Goal: Task Accomplishment & Management: Manage account settings

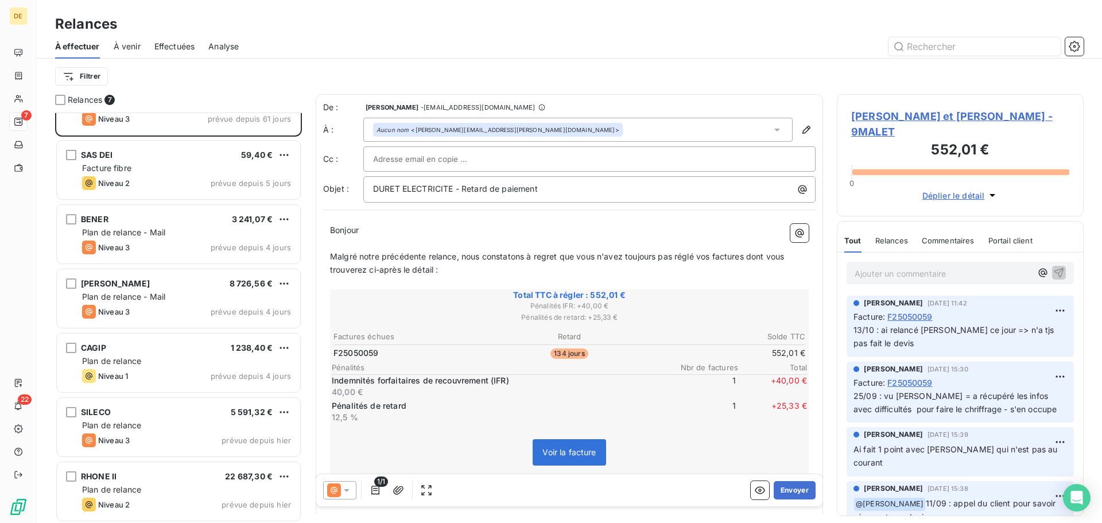
scroll to position [40, 0]
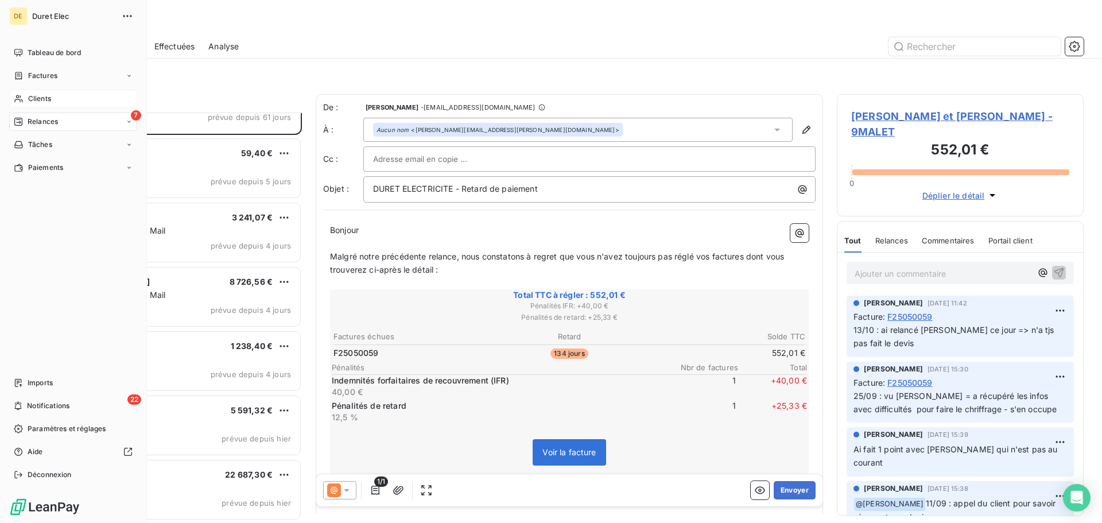
click at [31, 95] on span "Clients" at bounding box center [39, 99] width 23 height 10
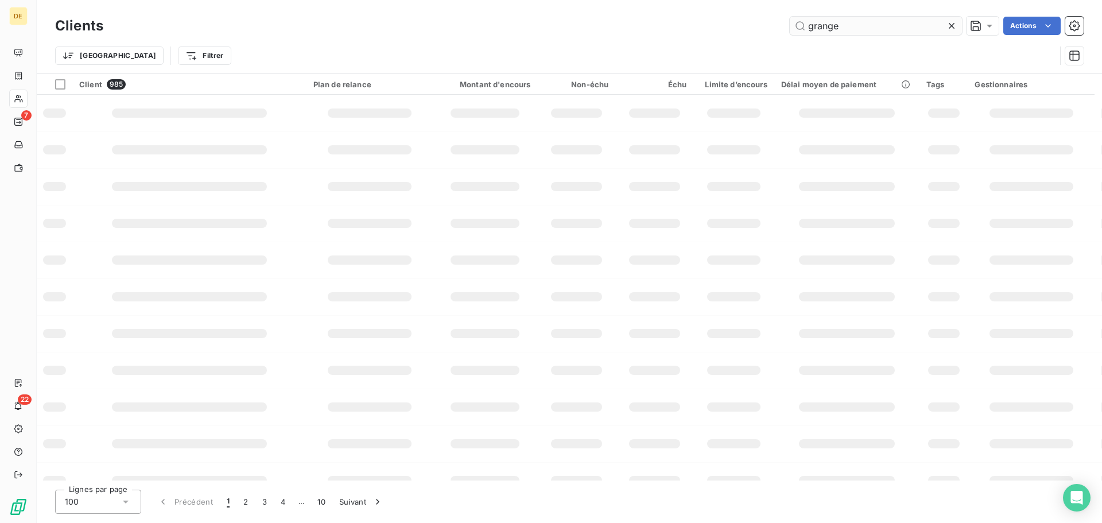
type input "grange"
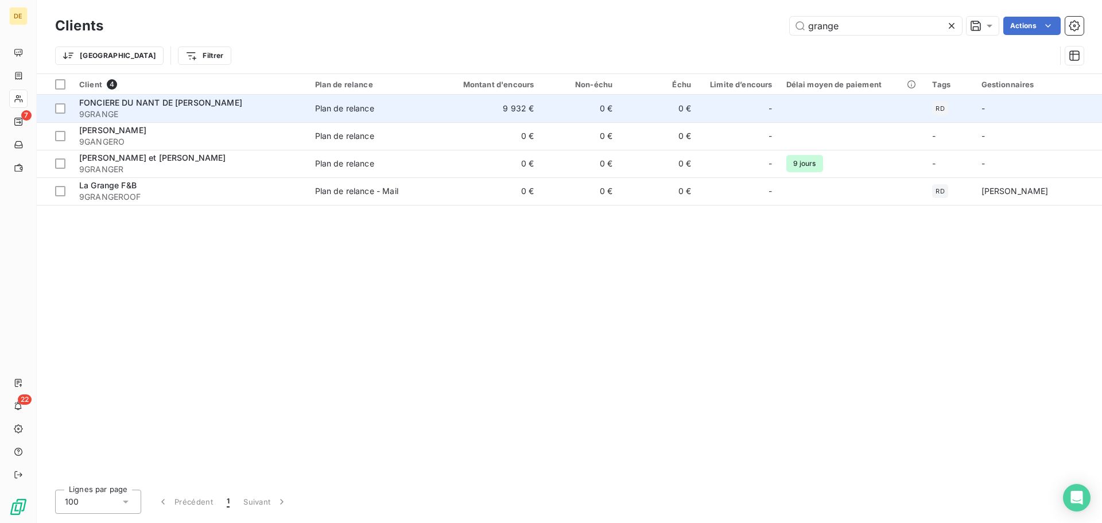
click at [178, 101] on span "FONCIERE DU NANT DE [PERSON_NAME]" at bounding box center [160, 103] width 163 height 10
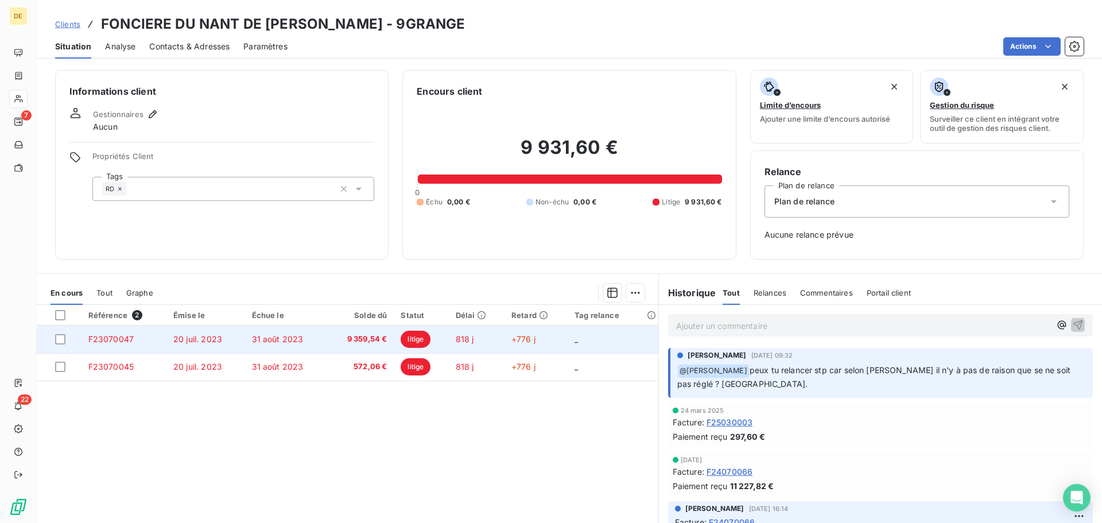
click at [251, 347] on td "31 août 2023" at bounding box center [286, 340] width 82 height 28
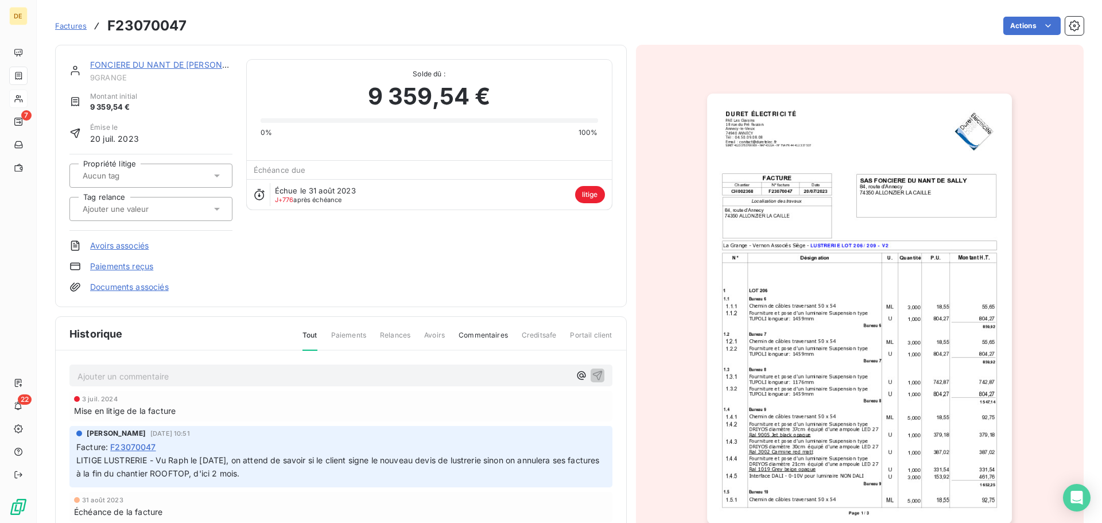
click at [98, 378] on p "Ajouter un commentaire ﻿" at bounding box center [324, 376] width 493 height 14
click at [593, 373] on icon "button" at bounding box center [597, 374] width 11 height 11
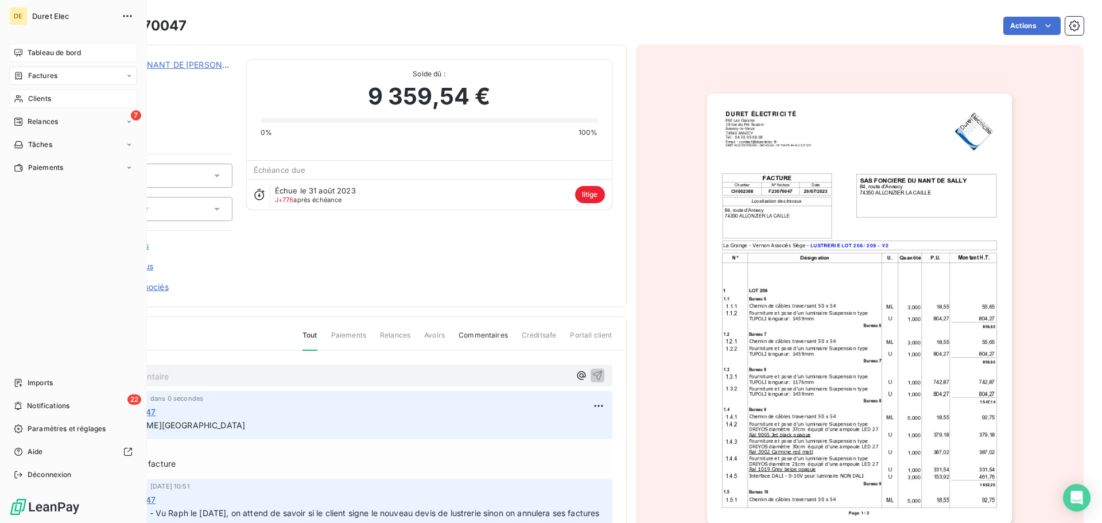
click at [49, 54] on span "Tableau de bord" at bounding box center [54, 53] width 53 height 10
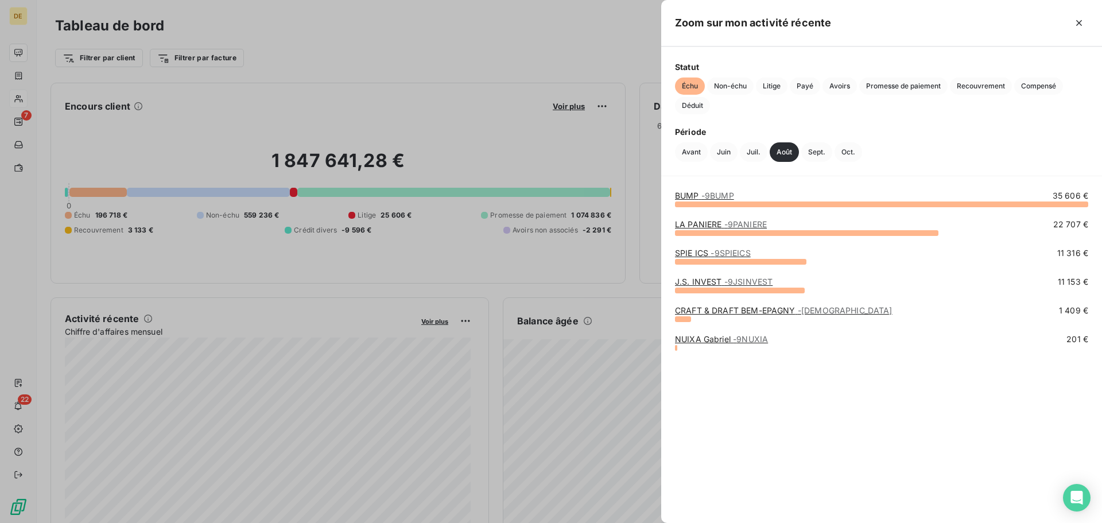
drag, startPoint x: 1082, startPoint y: 22, endPoint x: 1067, endPoint y: 41, distance: 24.5
click at [1082, 22] on icon "button" at bounding box center [1079, 22] width 11 height 11
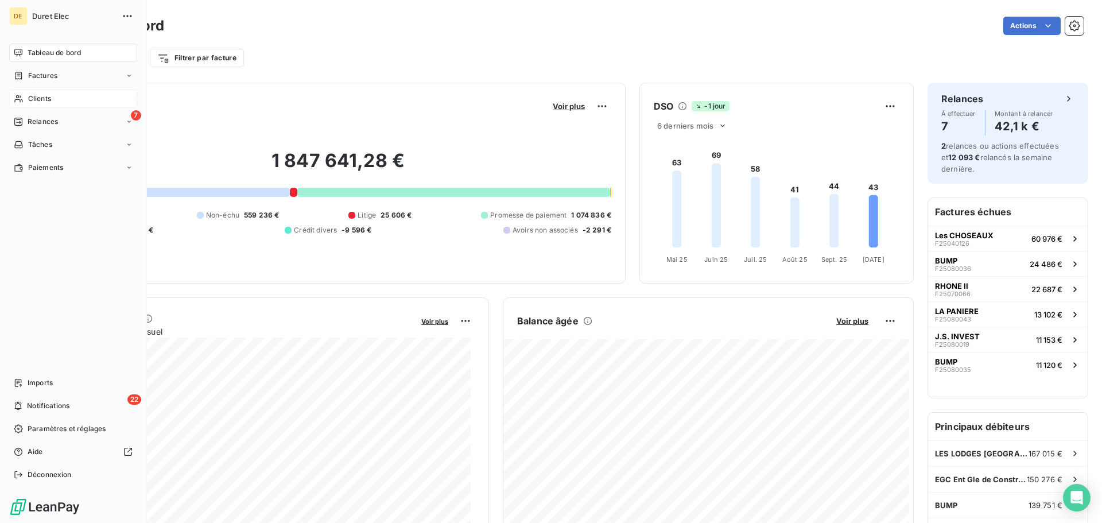
click at [33, 98] on span "Clients" at bounding box center [39, 99] width 23 height 10
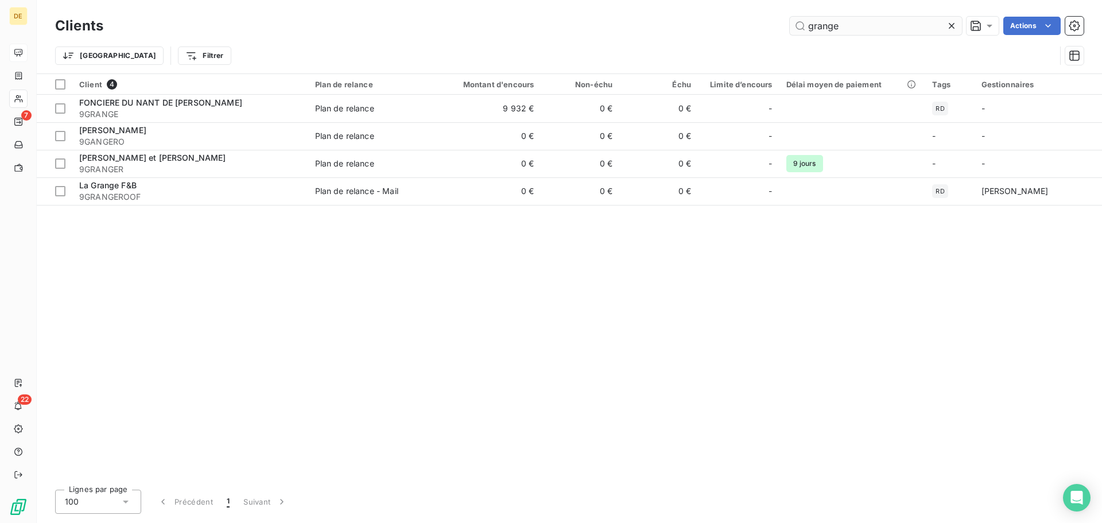
drag, startPoint x: 881, startPoint y: 20, endPoint x: 793, endPoint y: 21, distance: 87.9
click at [793, 21] on input "grange" at bounding box center [876, 26] width 172 height 18
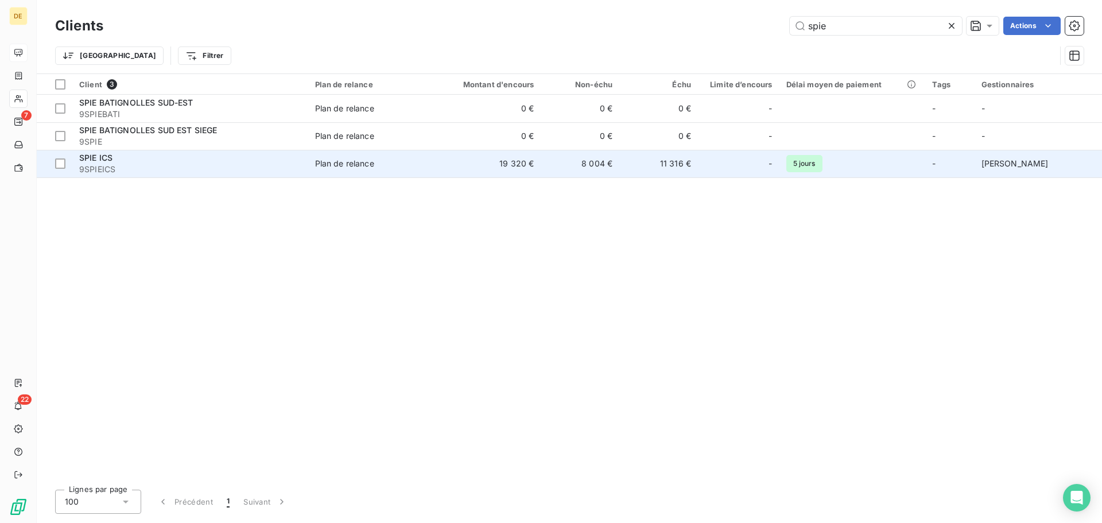
type input "spie"
click at [176, 157] on div "SPIE ICS" at bounding box center [190, 157] width 222 height 11
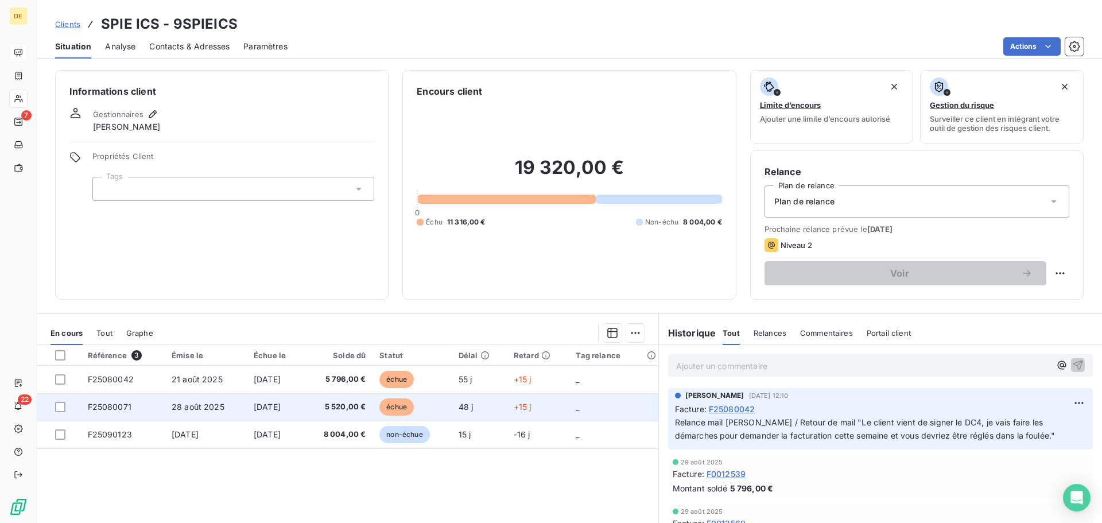
click at [343, 406] on span "5 520,00 €" at bounding box center [338, 406] width 55 height 11
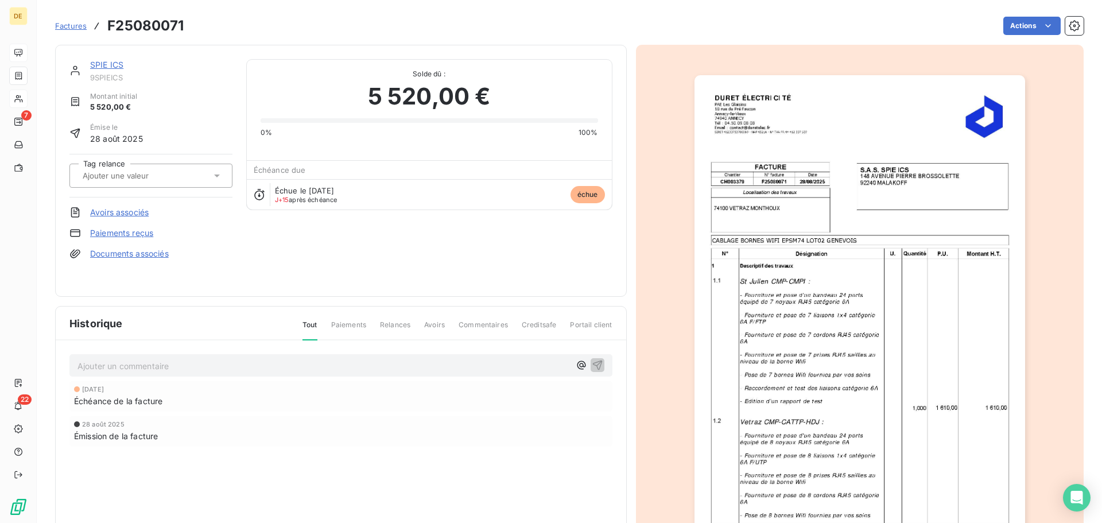
click at [91, 369] on p "Ajouter un commentaire ﻿" at bounding box center [324, 366] width 493 height 14
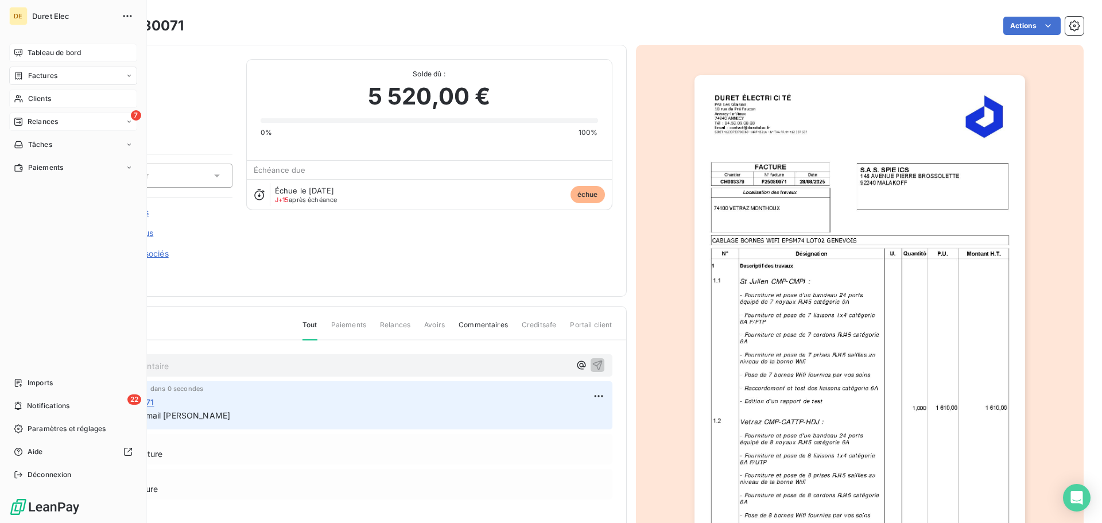
click at [25, 117] on div "Relances" at bounding box center [36, 122] width 44 height 10
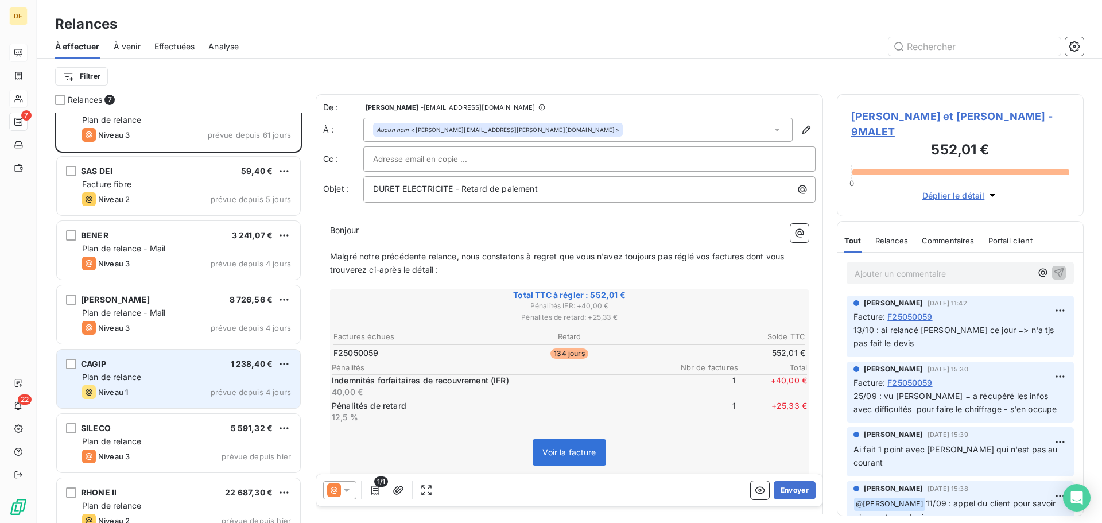
scroll to position [40, 0]
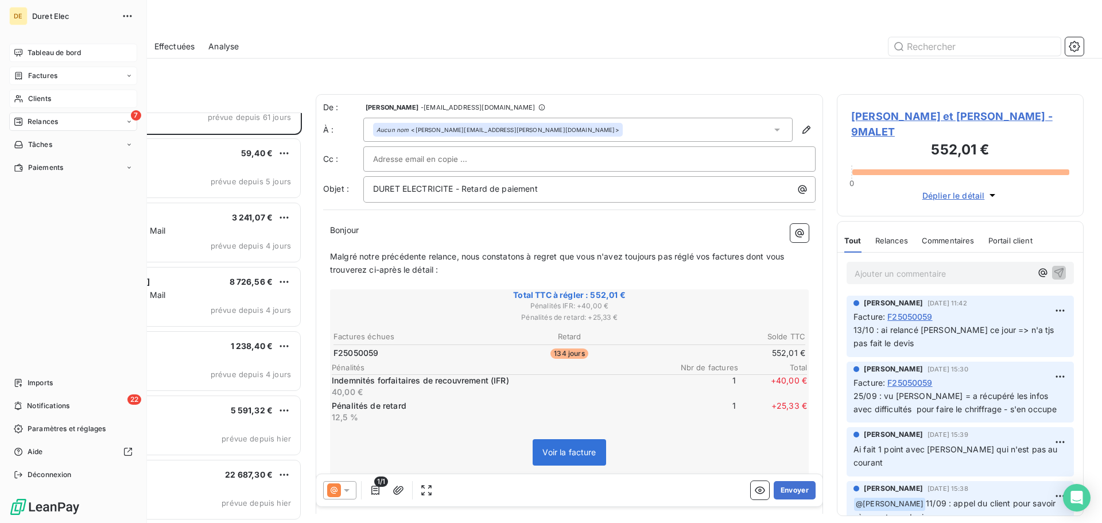
click at [38, 74] on span "Factures" at bounding box center [42, 76] width 29 height 10
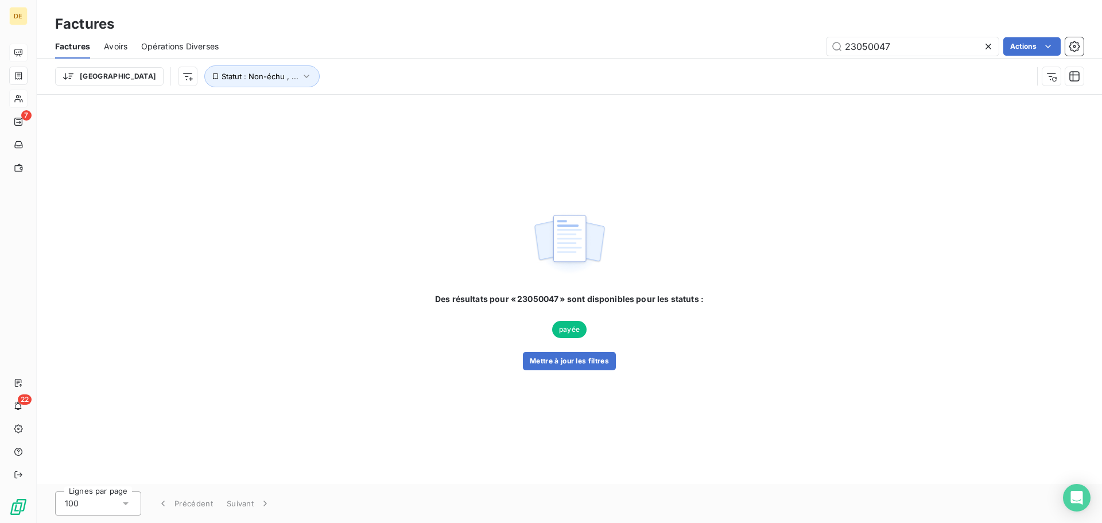
type input "23050047"
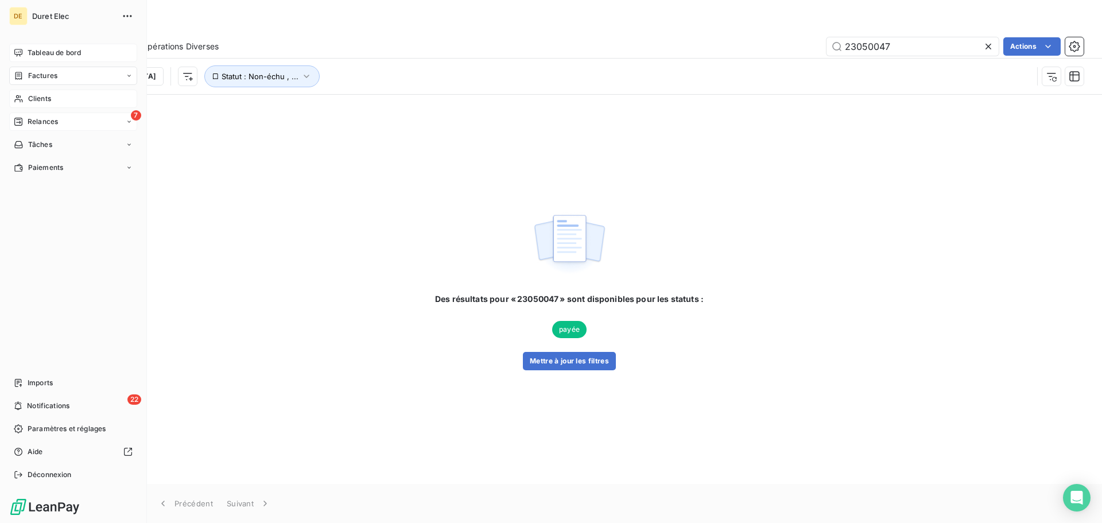
click at [36, 119] on span "Relances" at bounding box center [43, 122] width 30 height 10
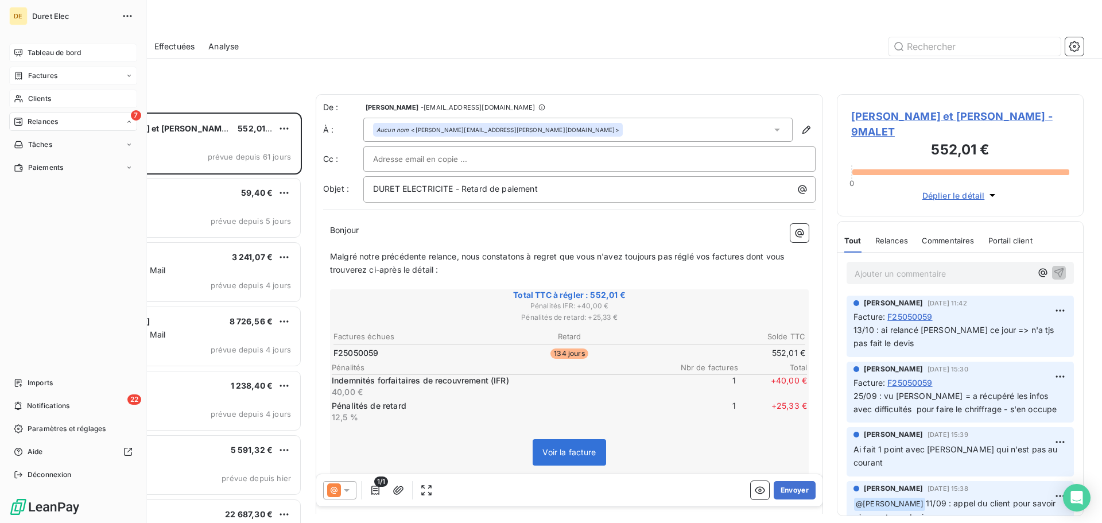
scroll to position [402, 238]
drag, startPoint x: 29, startPoint y: 73, endPoint x: 86, endPoint y: 74, distance: 56.9
click at [30, 73] on span "Factures" at bounding box center [42, 76] width 29 height 10
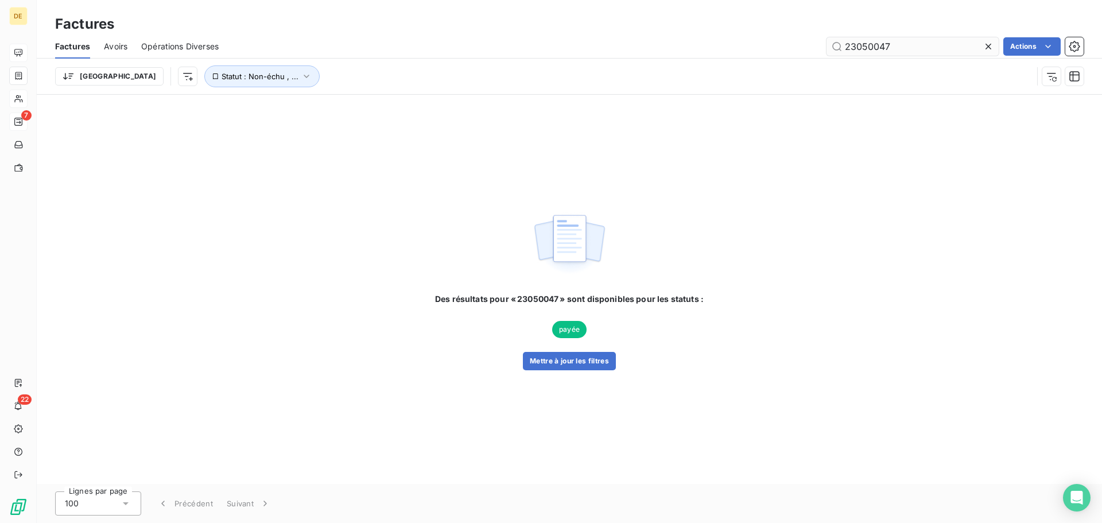
drag, startPoint x: 858, startPoint y: 44, endPoint x: 870, endPoint y: 45, distance: 11.5
click at [870, 45] on input "23050047" at bounding box center [913, 46] width 172 height 18
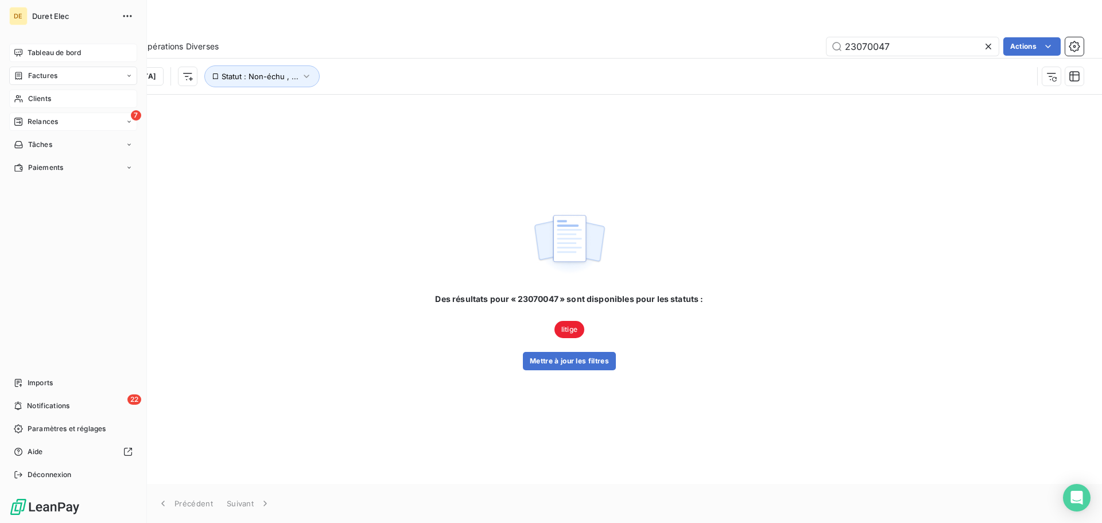
type input "23070047"
click at [36, 93] on div "Clients" at bounding box center [73, 99] width 128 height 18
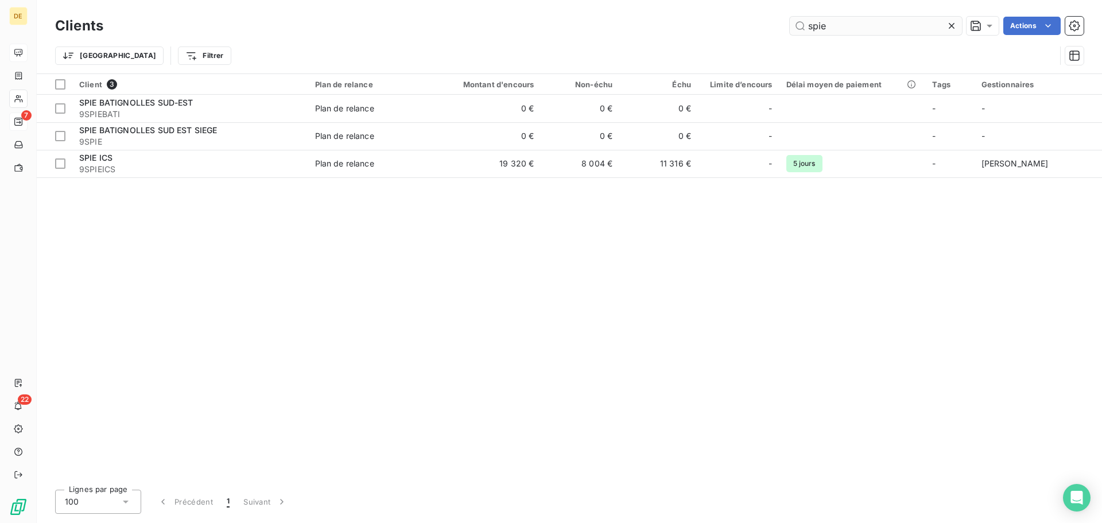
drag, startPoint x: 842, startPoint y: 21, endPoint x: 804, endPoint y: 28, distance: 39.1
click at [804, 28] on input "spie" at bounding box center [876, 26] width 172 height 18
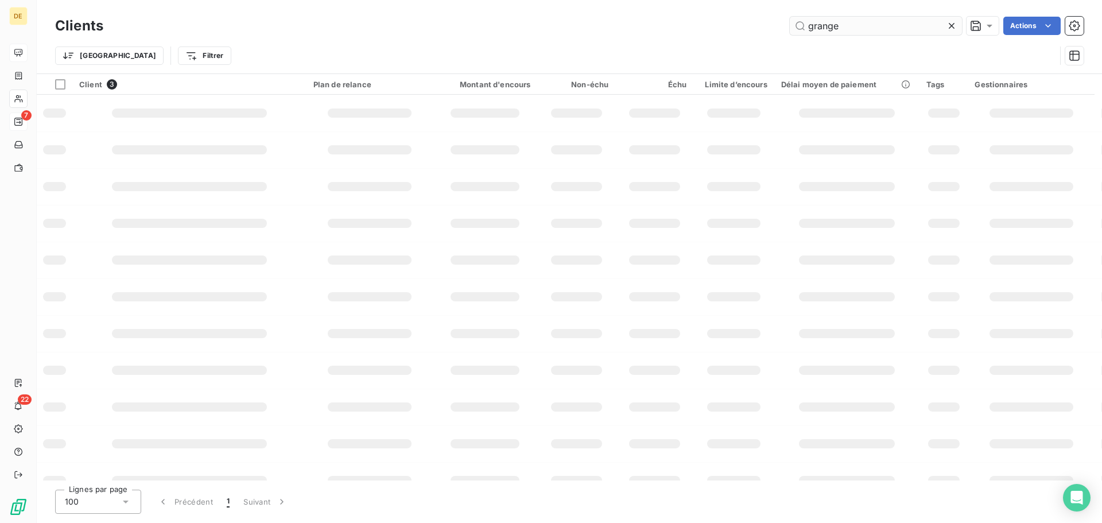
type input "grange"
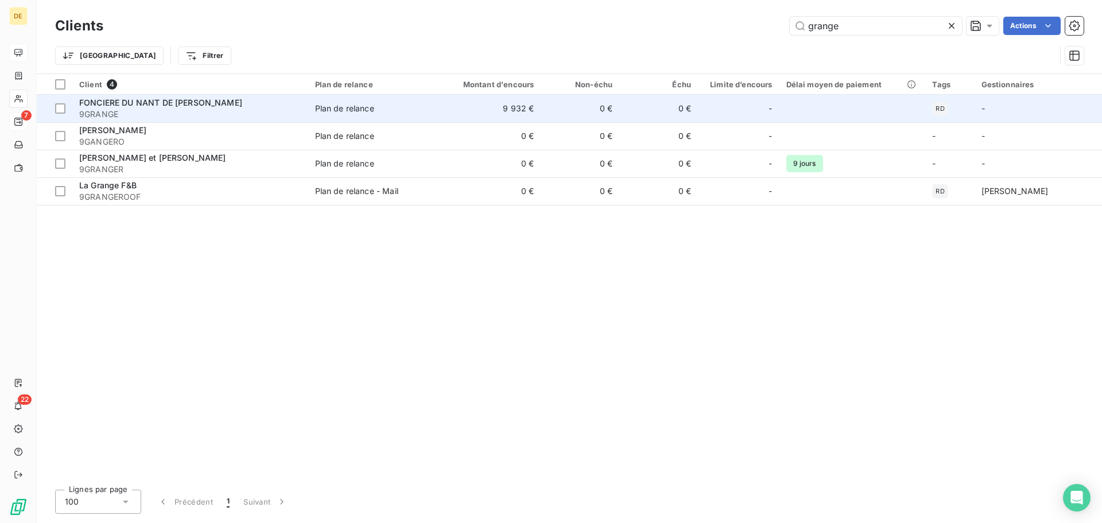
click at [371, 113] on div "Plan de relance" at bounding box center [344, 108] width 59 height 11
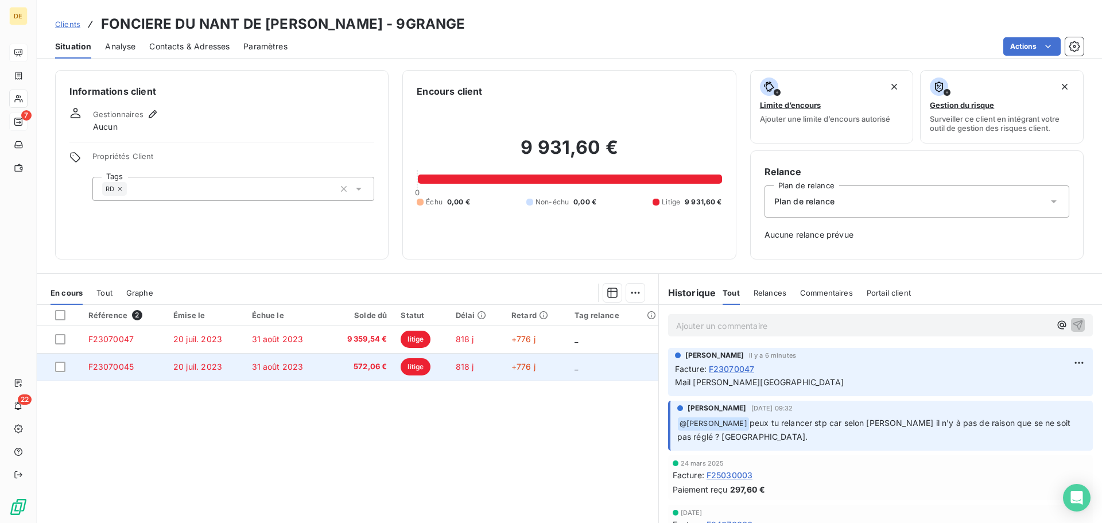
click at [380, 376] on td "572,06 €" at bounding box center [360, 367] width 67 height 28
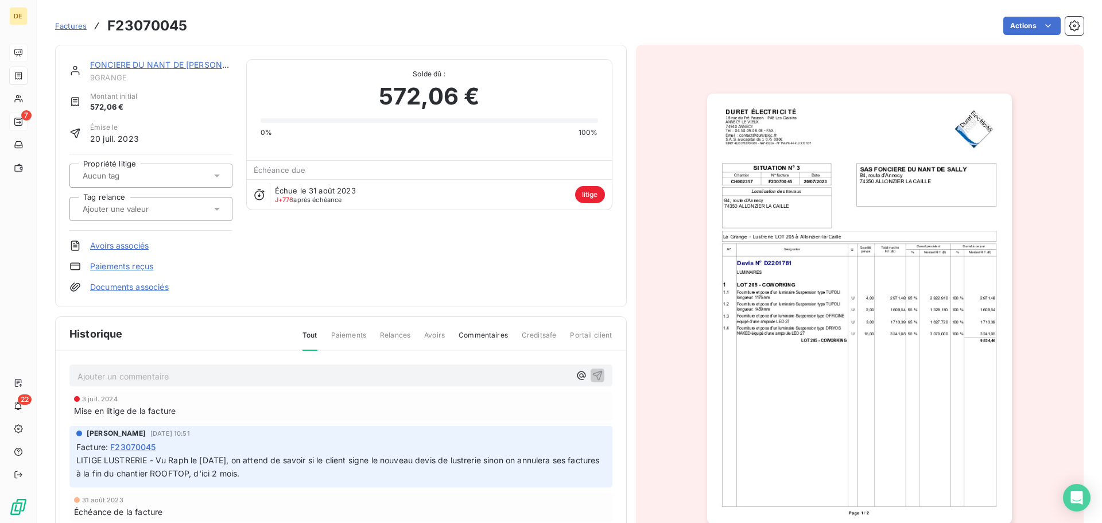
click at [209, 366] on div "Ajouter un commentaire ﻿" at bounding box center [340, 376] width 543 height 22
drag, startPoint x: 144, startPoint y: 367, endPoint x: 137, endPoint y: 373, distance: 9.0
click at [143, 367] on div "Ajouter un commentaire ﻿" at bounding box center [340, 376] width 543 height 22
click at [134, 373] on p "Ajouter un commentaire ﻿" at bounding box center [324, 376] width 493 height 14
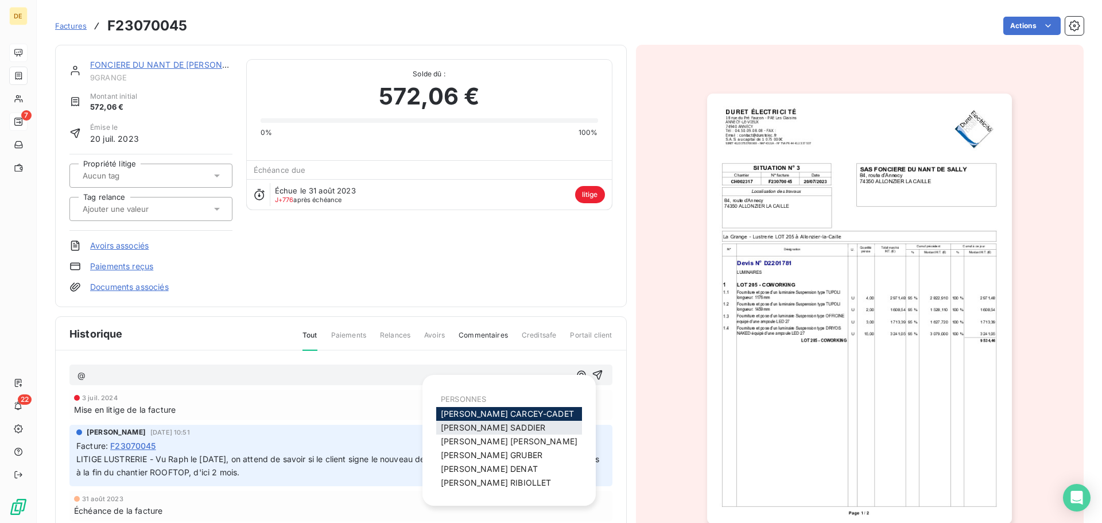
click at [507, 423] on div "[PERSON_NAME]" at bounding box center [509, 428] width 146 height 14
click at [469, 429] on span "[PERSON_NAME]" at bounding box center [493, 428] width 104 height 10
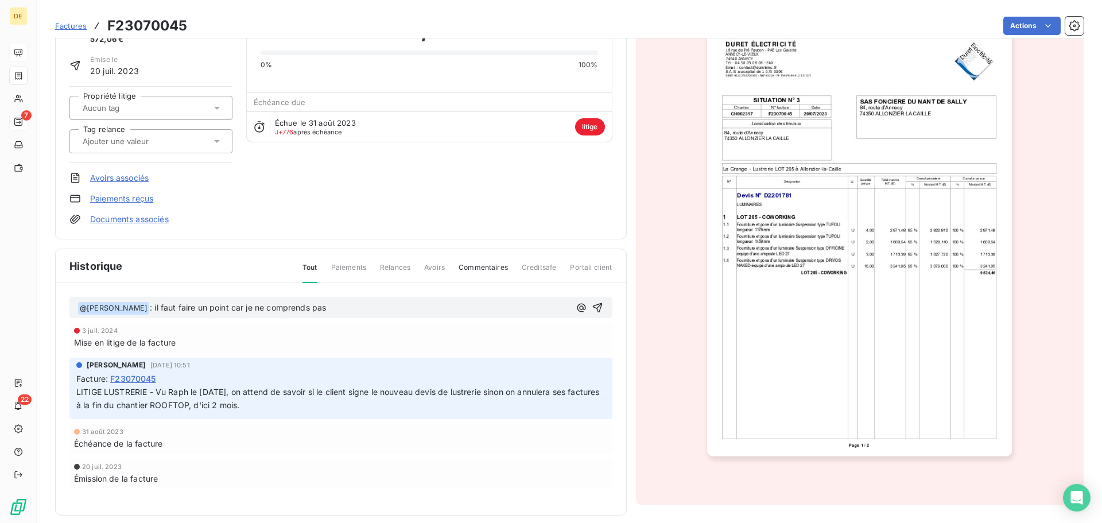
scroll to position [79, 0]
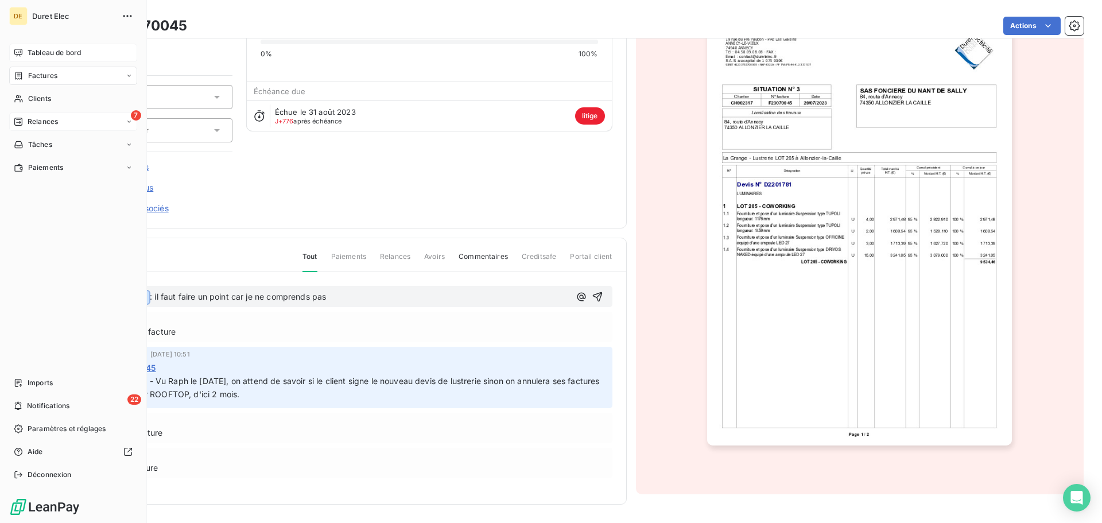
drag, startPoint x: 339, startPoint y: 296, endPoint x: 22, endPoint y: 291, distance: 316.4
click at [22, 291] on div "DE Duret Elec Tableau de bord Factures Clients 7 Relances Tâches Paiements Impo…" at bounding box center [551, 261] width 1102 height 523
click at [45, 96] on span "Clients" at bounding box center [39, 99] width 23 height 10
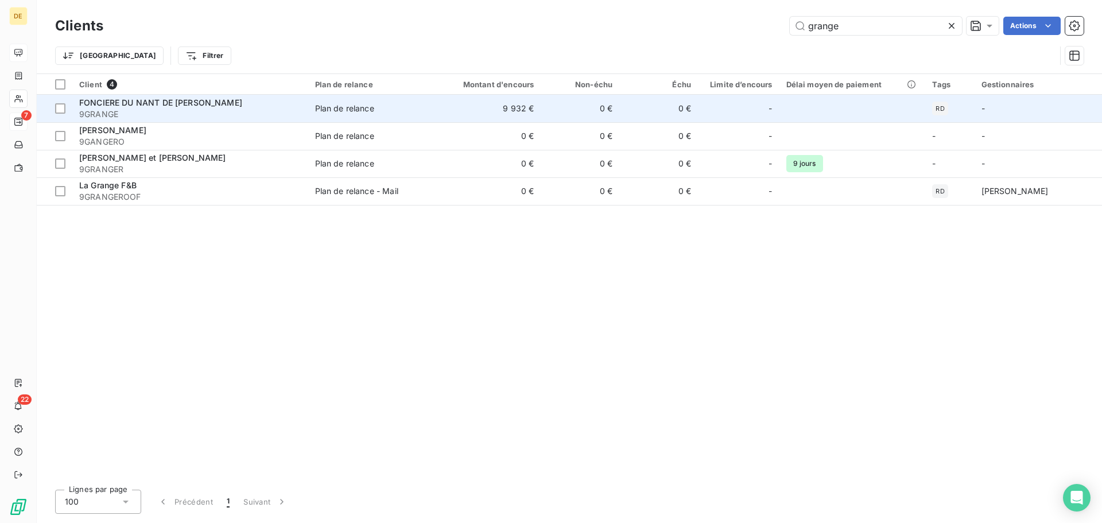
click at [160, 104] on span "FONCIERE DU NANT DE [PERSON_NAME]" at bounding box center [160, 103] width 163 height 10
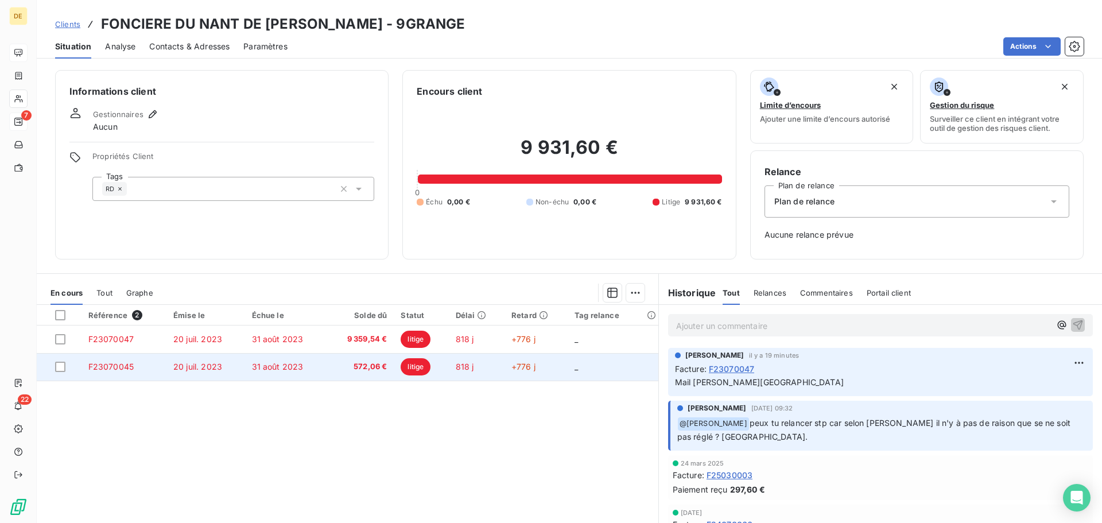
click at [126, 366] on span "F23070045" at bounding box center [110, 367] width 45 height 10
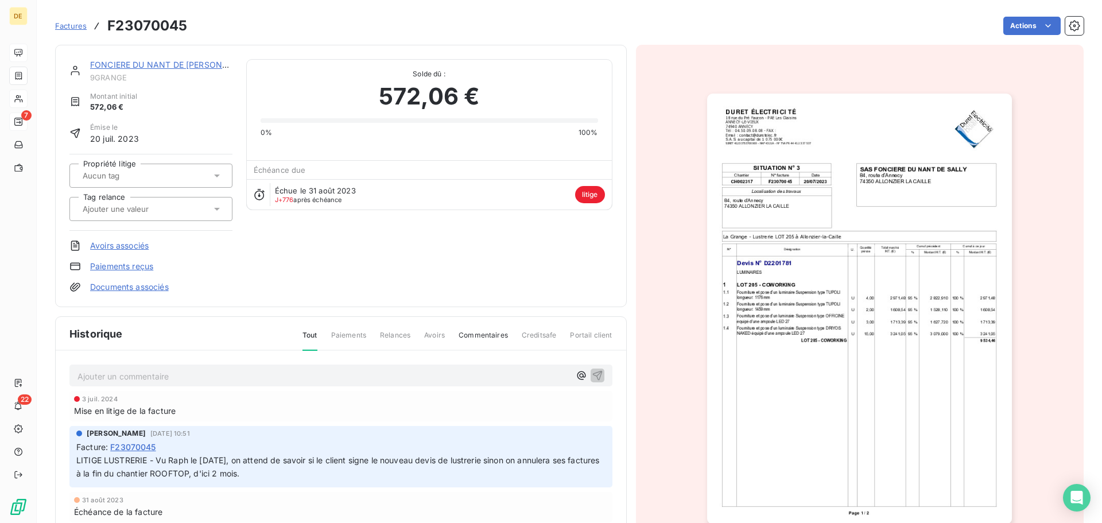
click at [108, 381] on p "Ajouter un commentaire ﻿" at bounding box center [324, 376] width 493 height 14
click at [592, 371] on icon "button" at bounding box center [597, 374] width 11 height 11
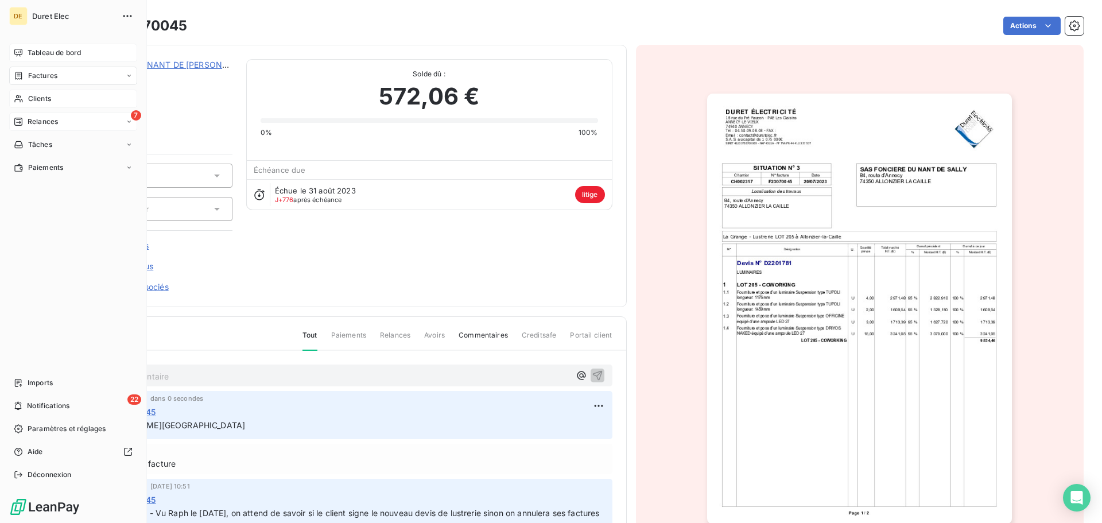
click at [37, 54] on span "Tableau de bord" at bounding box center [54, 53] width 53 height 10
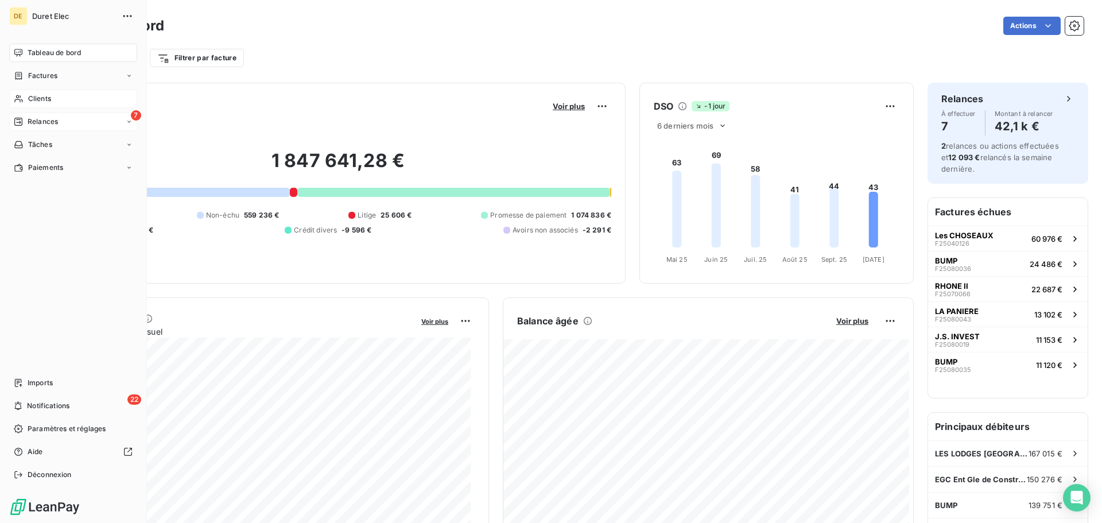
click at [50, 119] on span "Relances" at bounding box center [43, 122] width 30 height 10
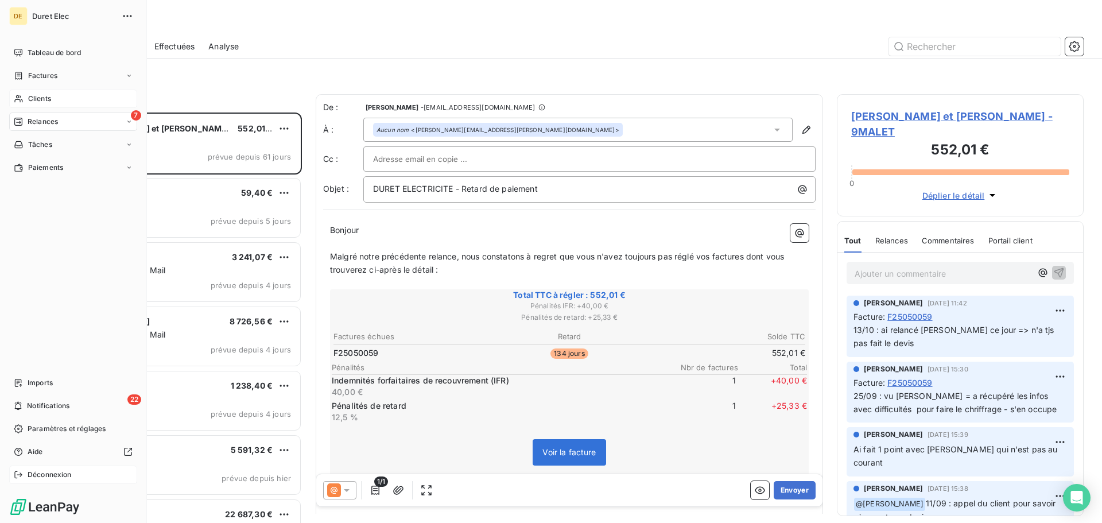
click at [44, 473] on span "Déconnexion" at bounding box center [50, 475] width 44 height 10
